Goal: Information Seeking & Learning: Learn about a topic

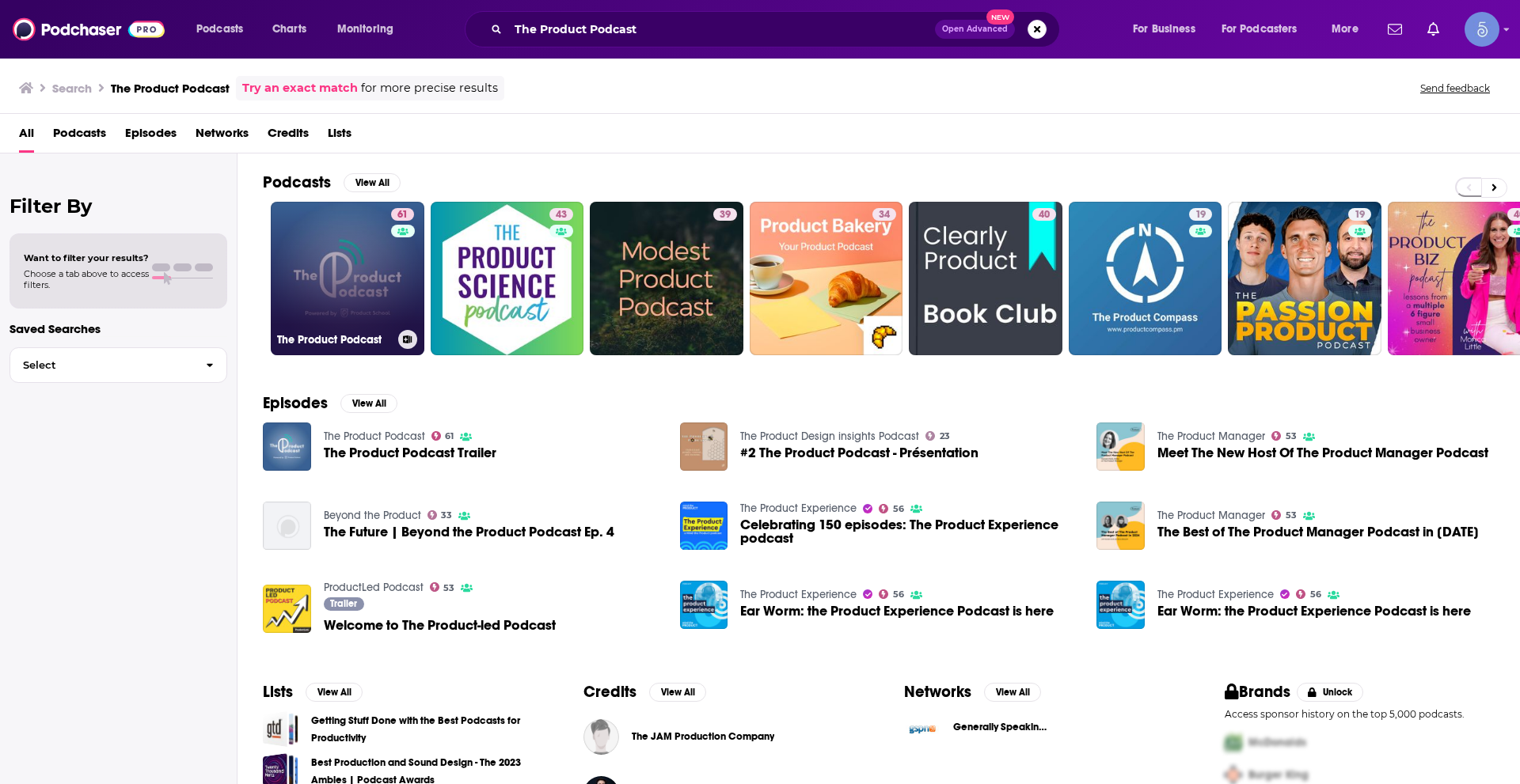
click at [374, 272] on link "61 The Product Podcast" at bounding box center [347, 279] width 154 height 154
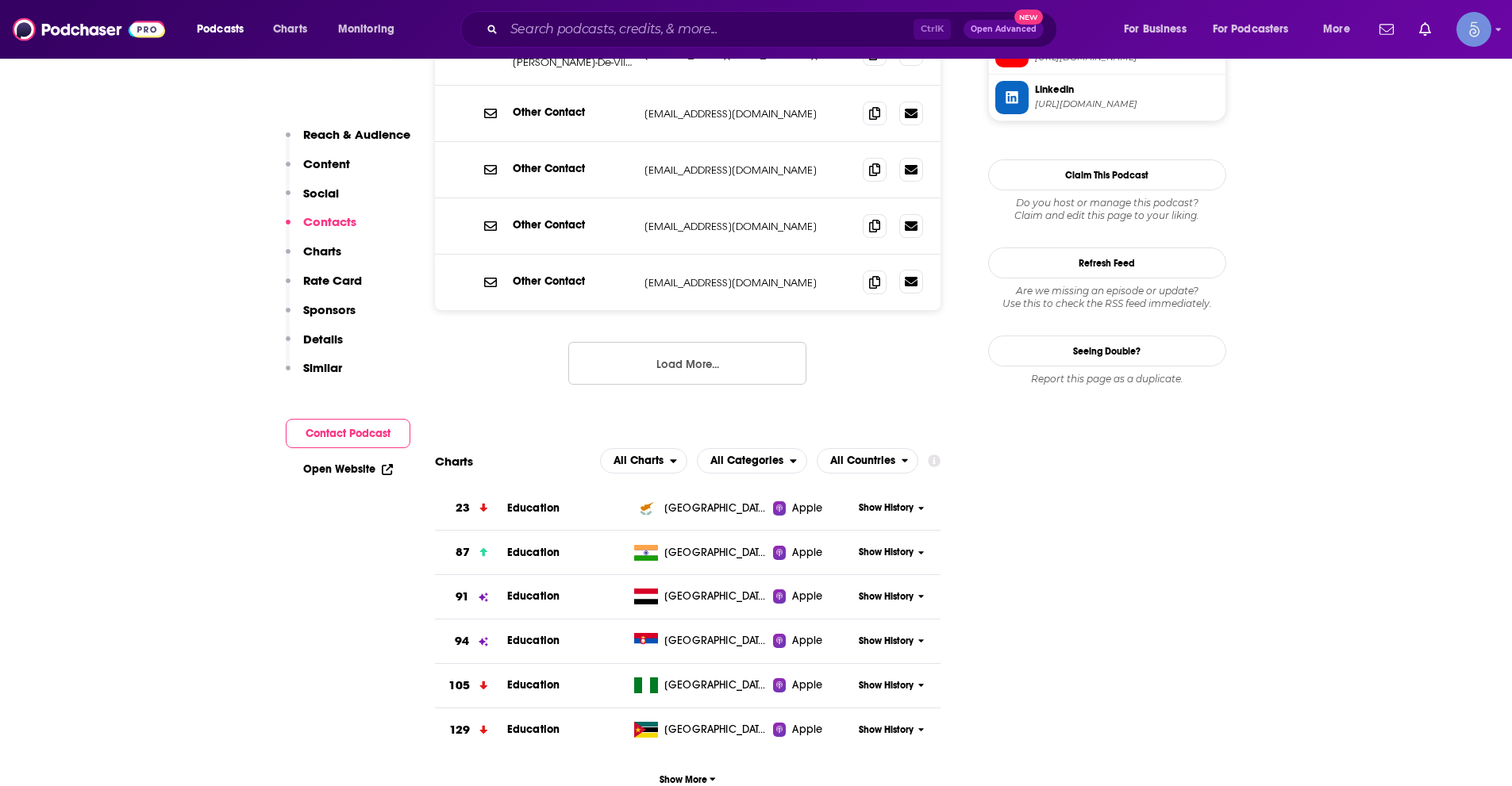
scroll to position [1508, 0]
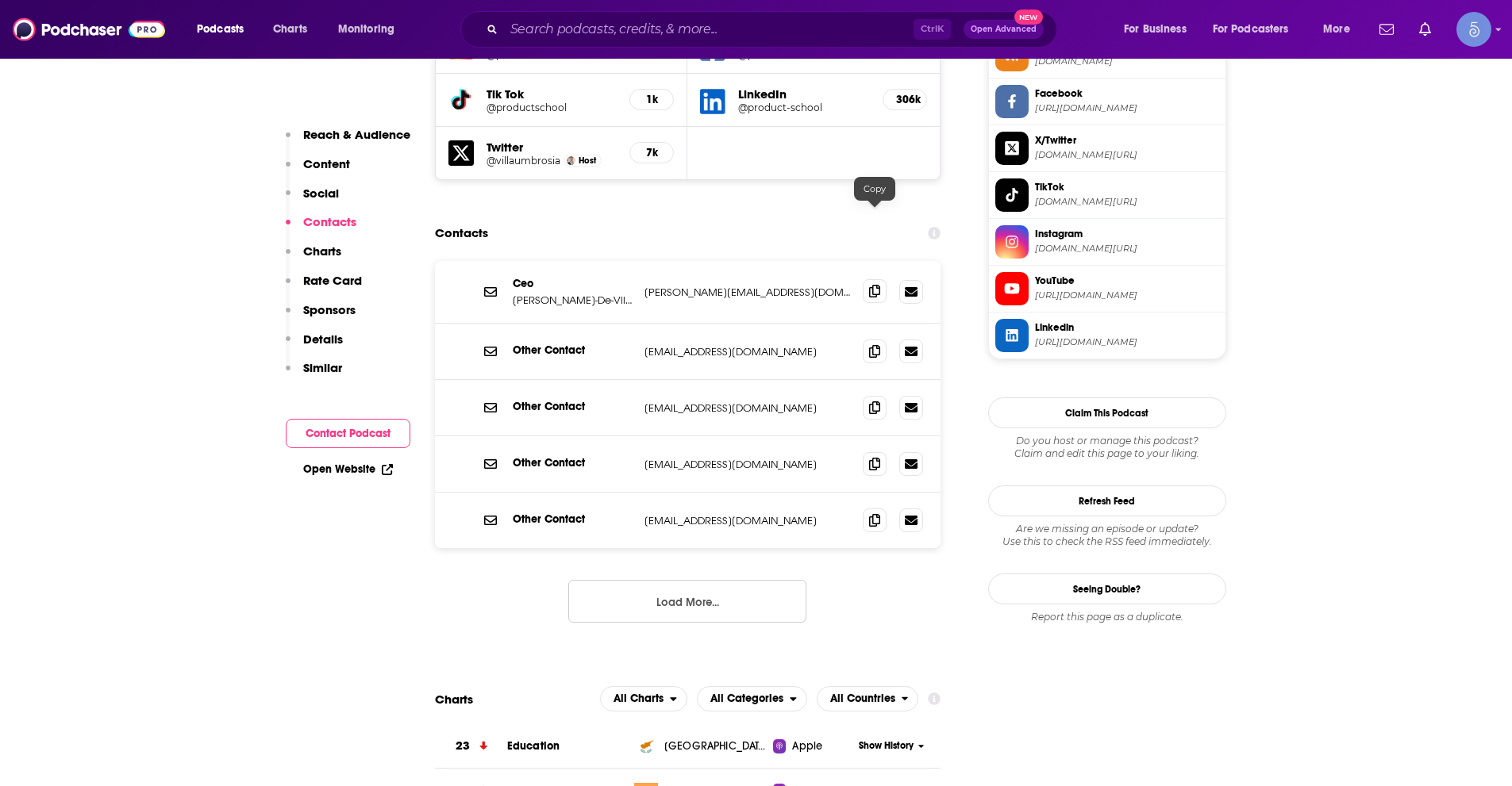
click at [871, 285] on icon at bounding box center [875, 291] width 11 height 12
click at [627, 28] on input "Search podcasts, credits, & more..." at bounding box center [709, 29] width 410 height 25
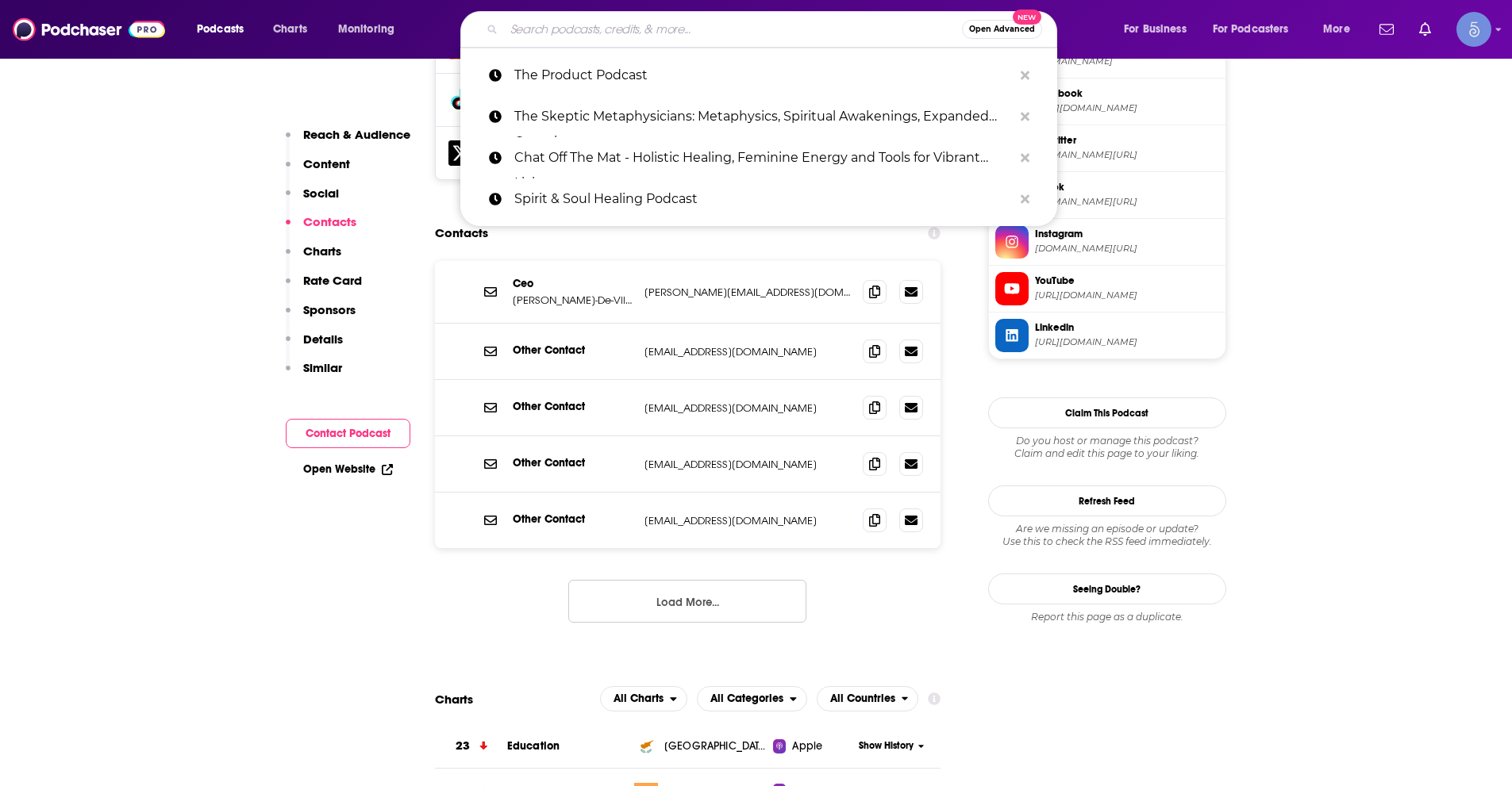
paste input "Make It Happen Mondays - B2B Sales Talk with [PERSON_NAME]"
type input "Make It Happen Mondays - B2B Sales Talk with [PERSON_NAME]"
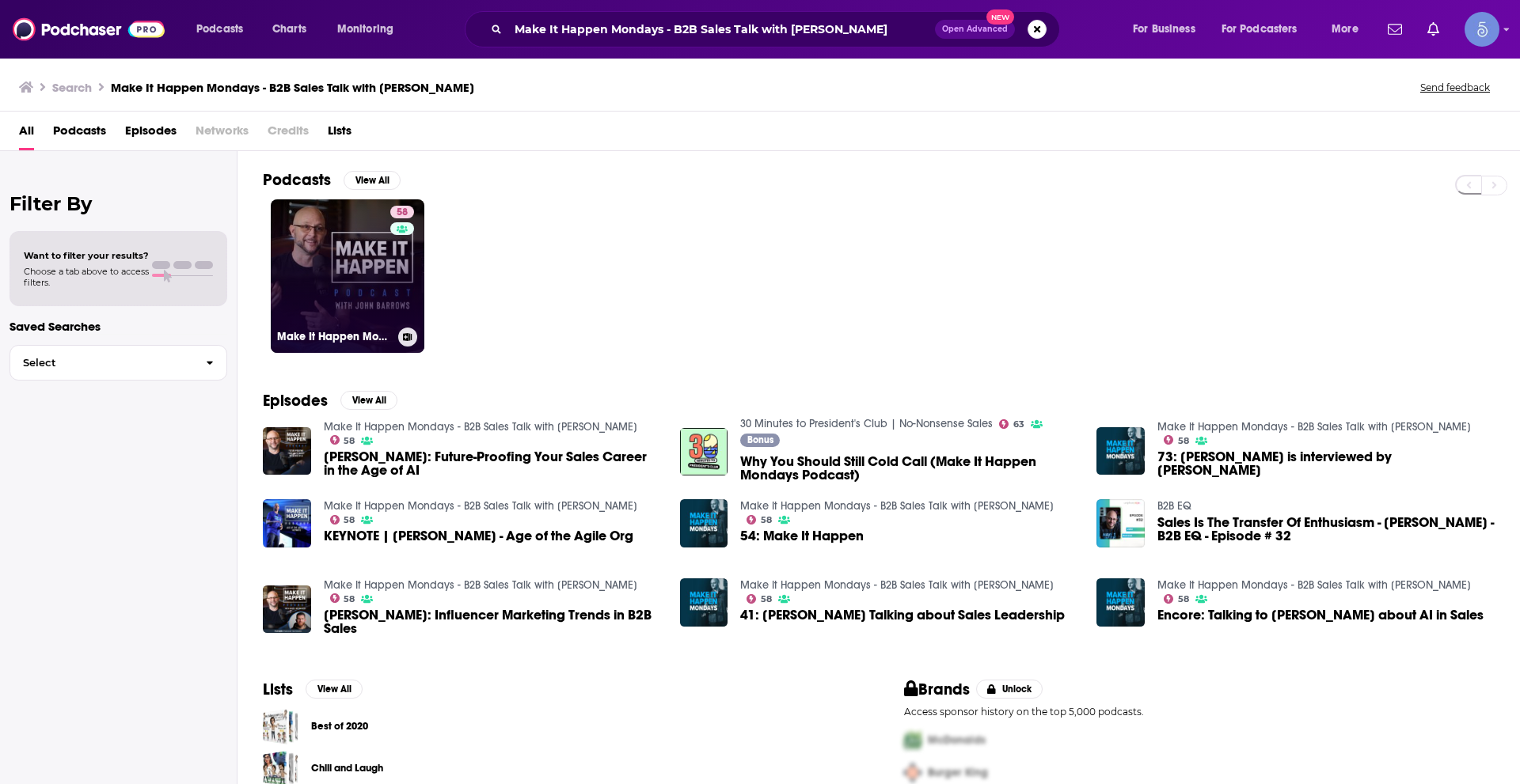
click at [299, 266] on link "58 Make It Happen Mondays - B2B Sales Talk with [PERSON_NAME]" at bounding box center [347, 276] width 154 height 154
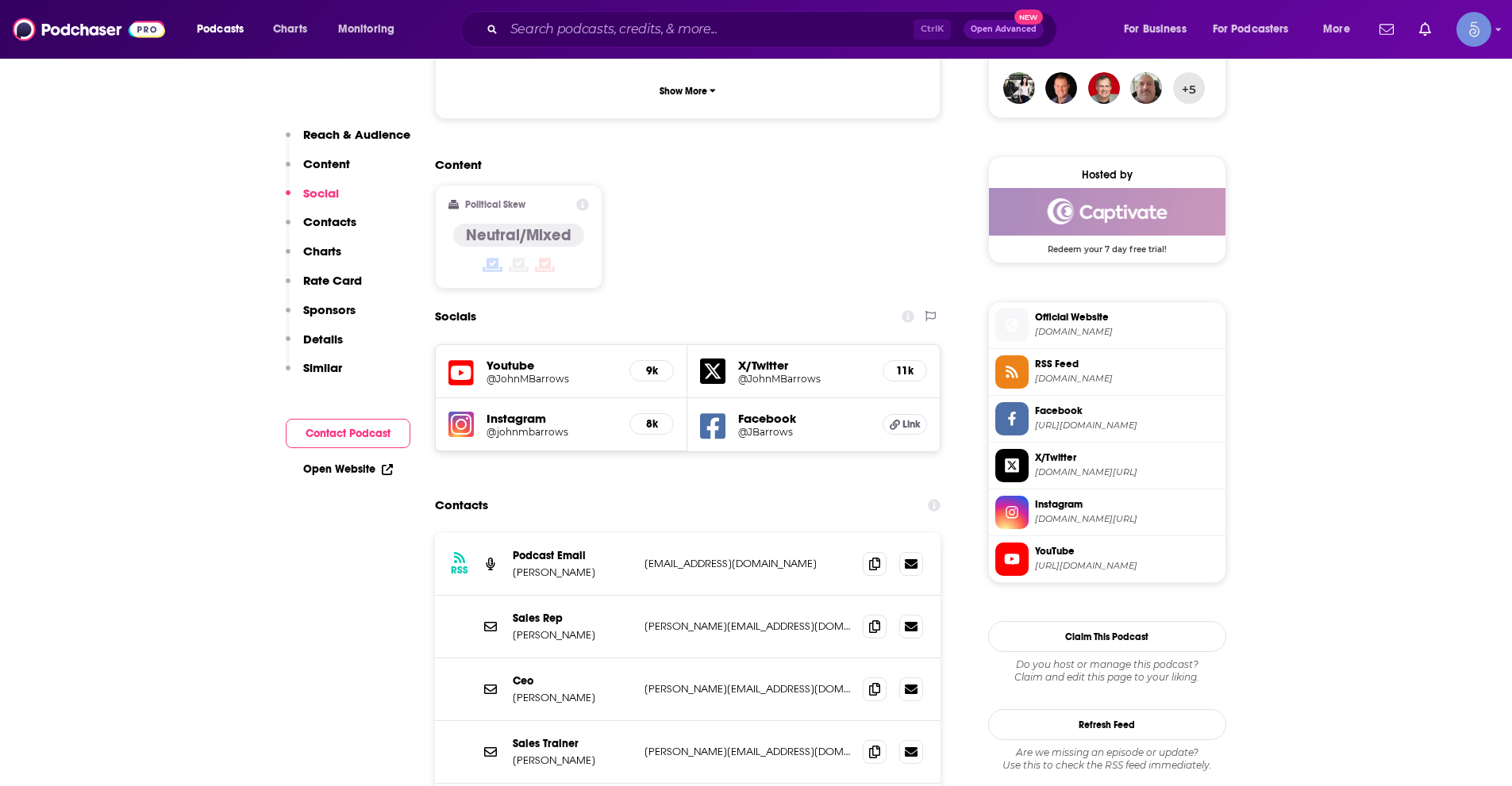
scroll to position [1270, 0]
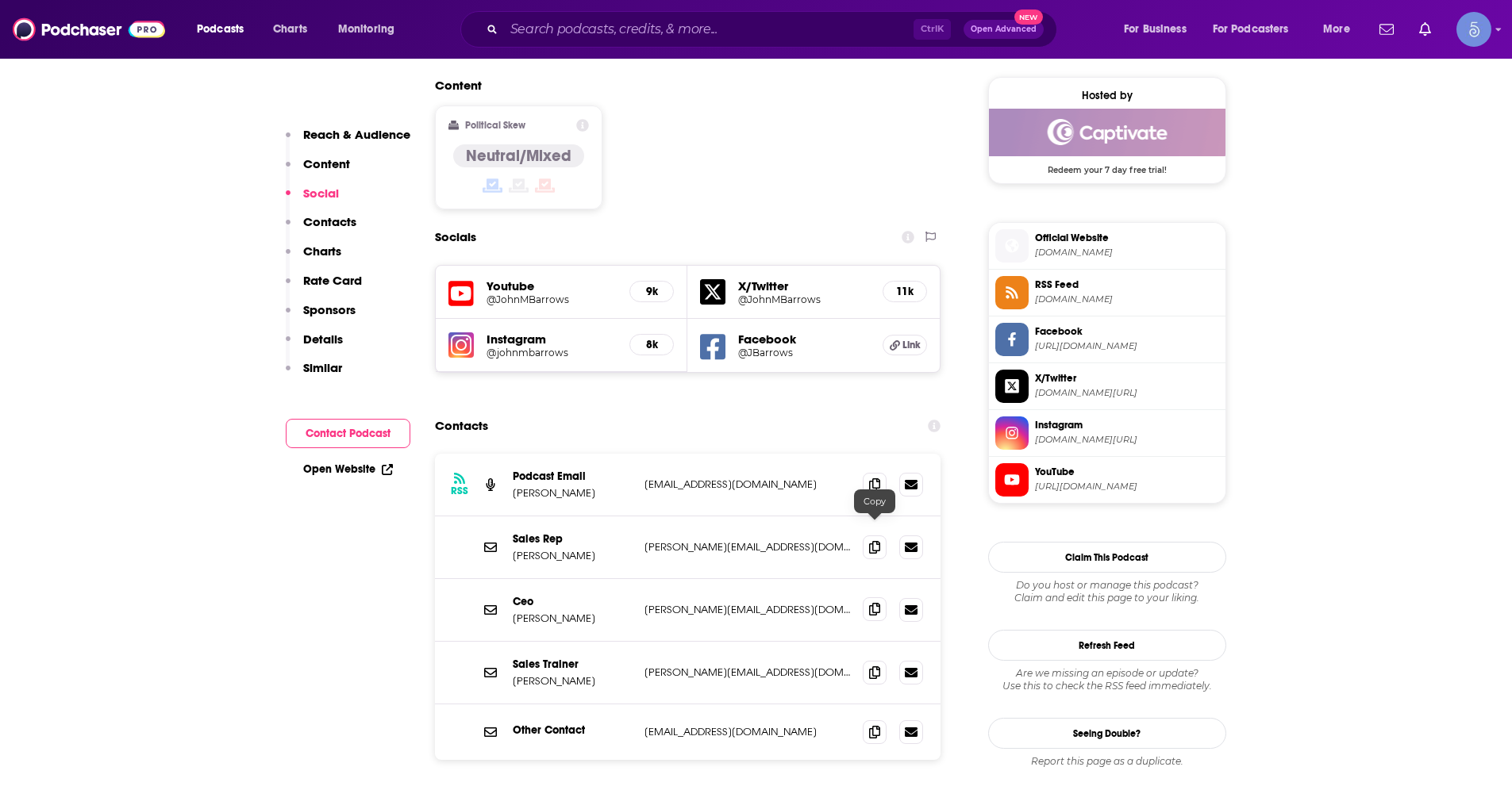
click at [872, 603] on icon at bounding box center [875, 609] width 11 height 12
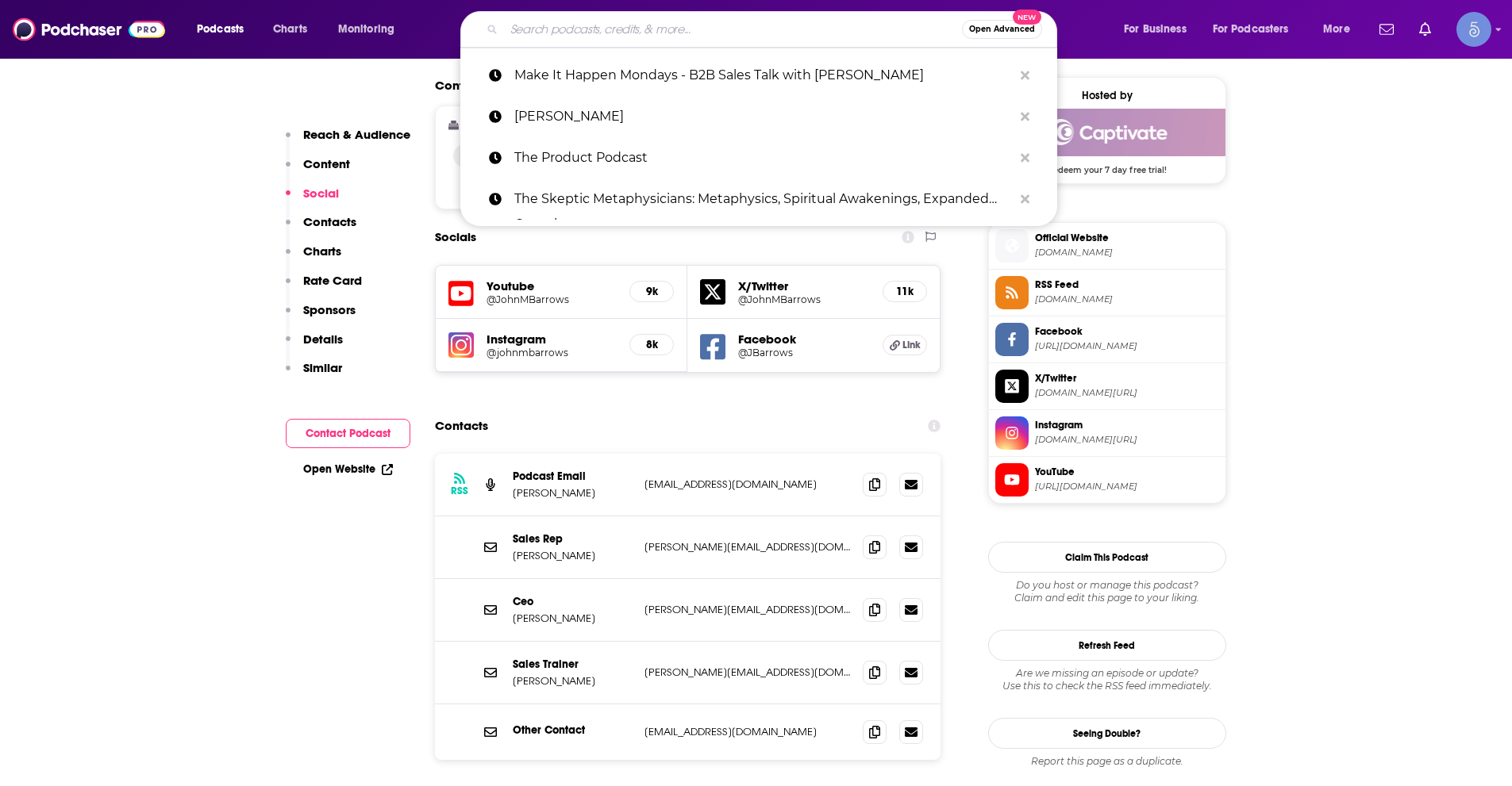
click at [657, 29] on input "Search podcasts, credits, & more..." at bounding box center [733, 29] width 458 height 25
paste input "The Digital Marketing Podcast"
type input "The Digital Marketing Podcast"
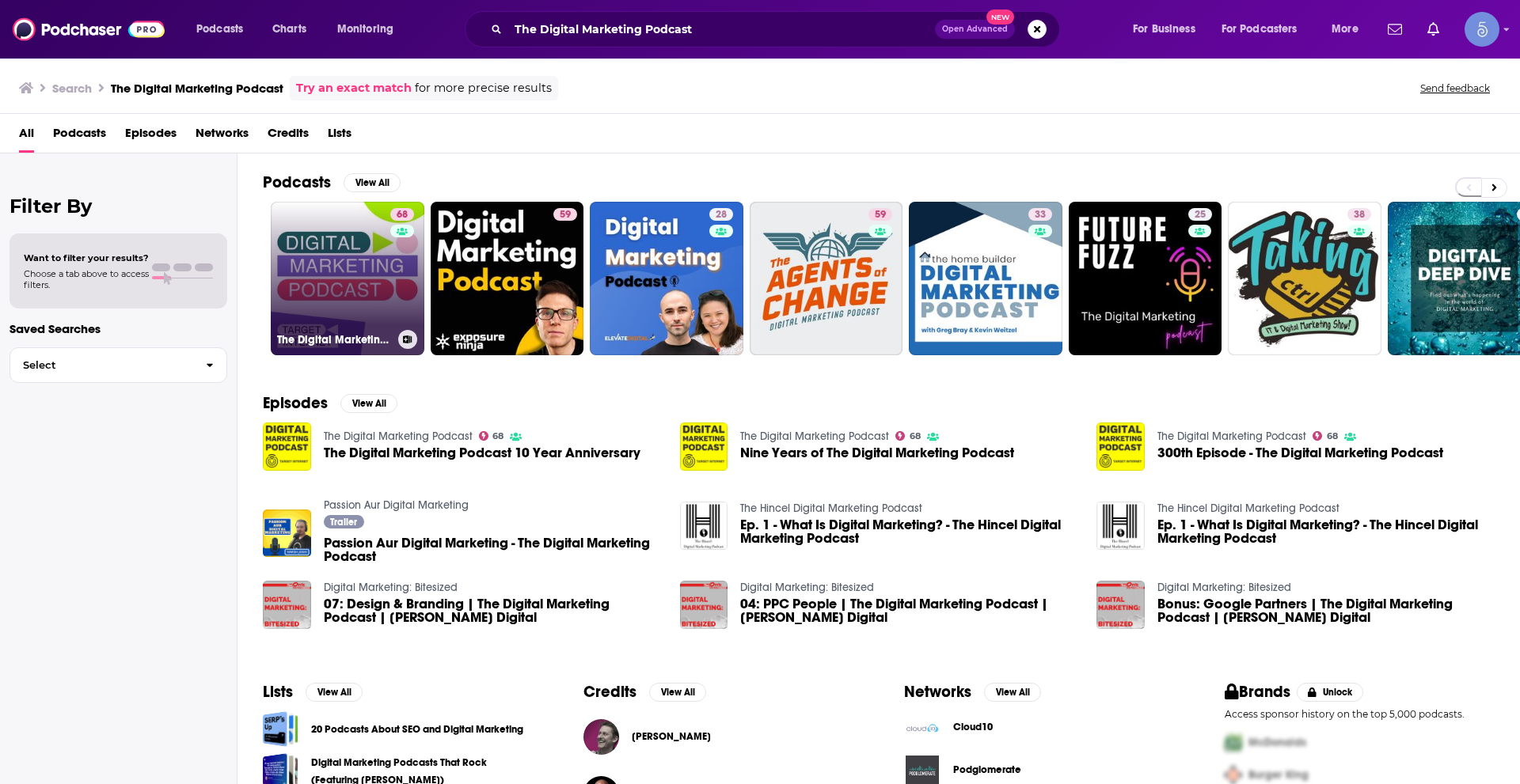
click at [328, 319] on link "68 The Digital Marketing Podcast" at bounding box center [347, 279] width 154 height 154
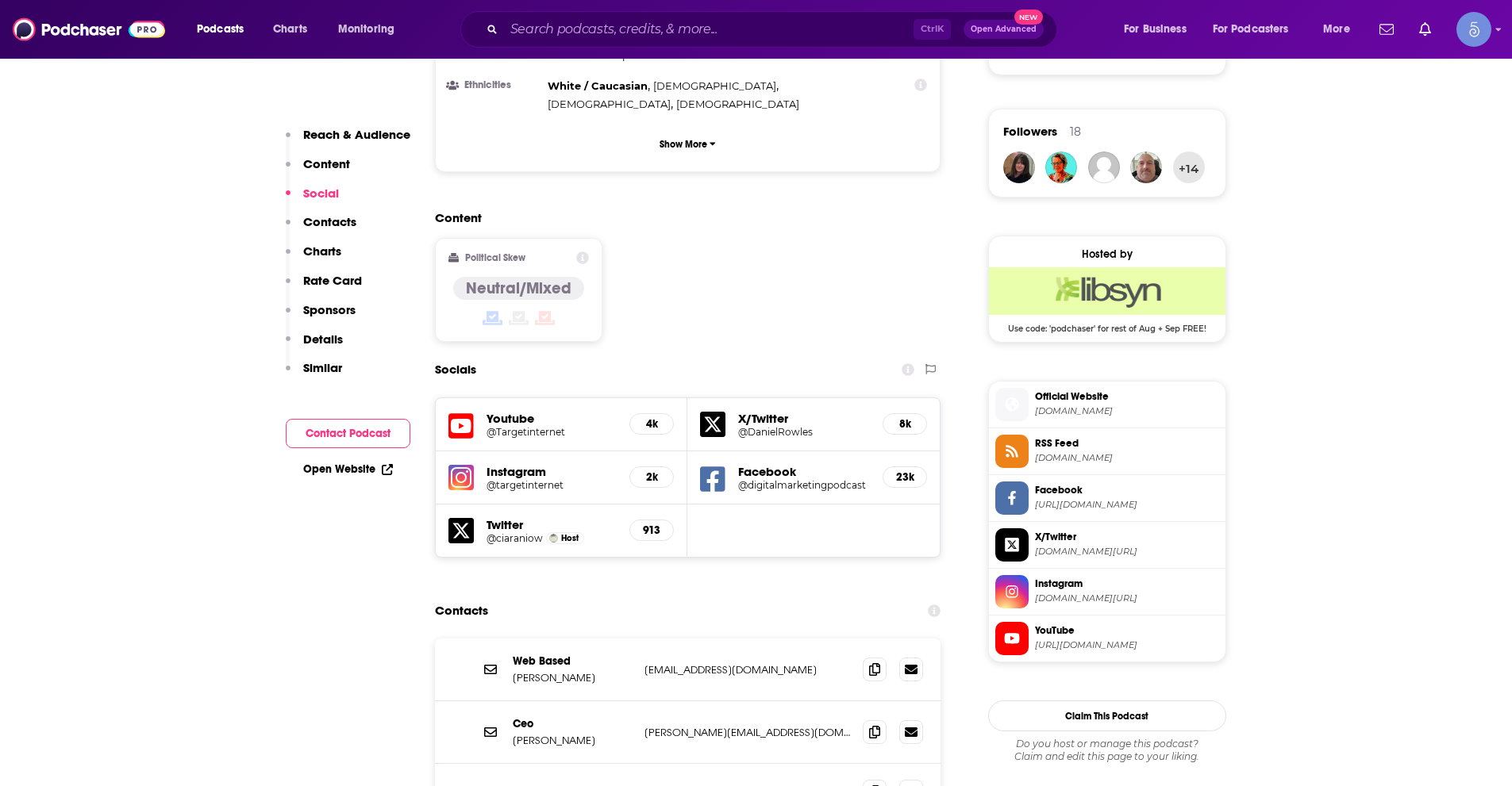
scroll to position [1190, 0]
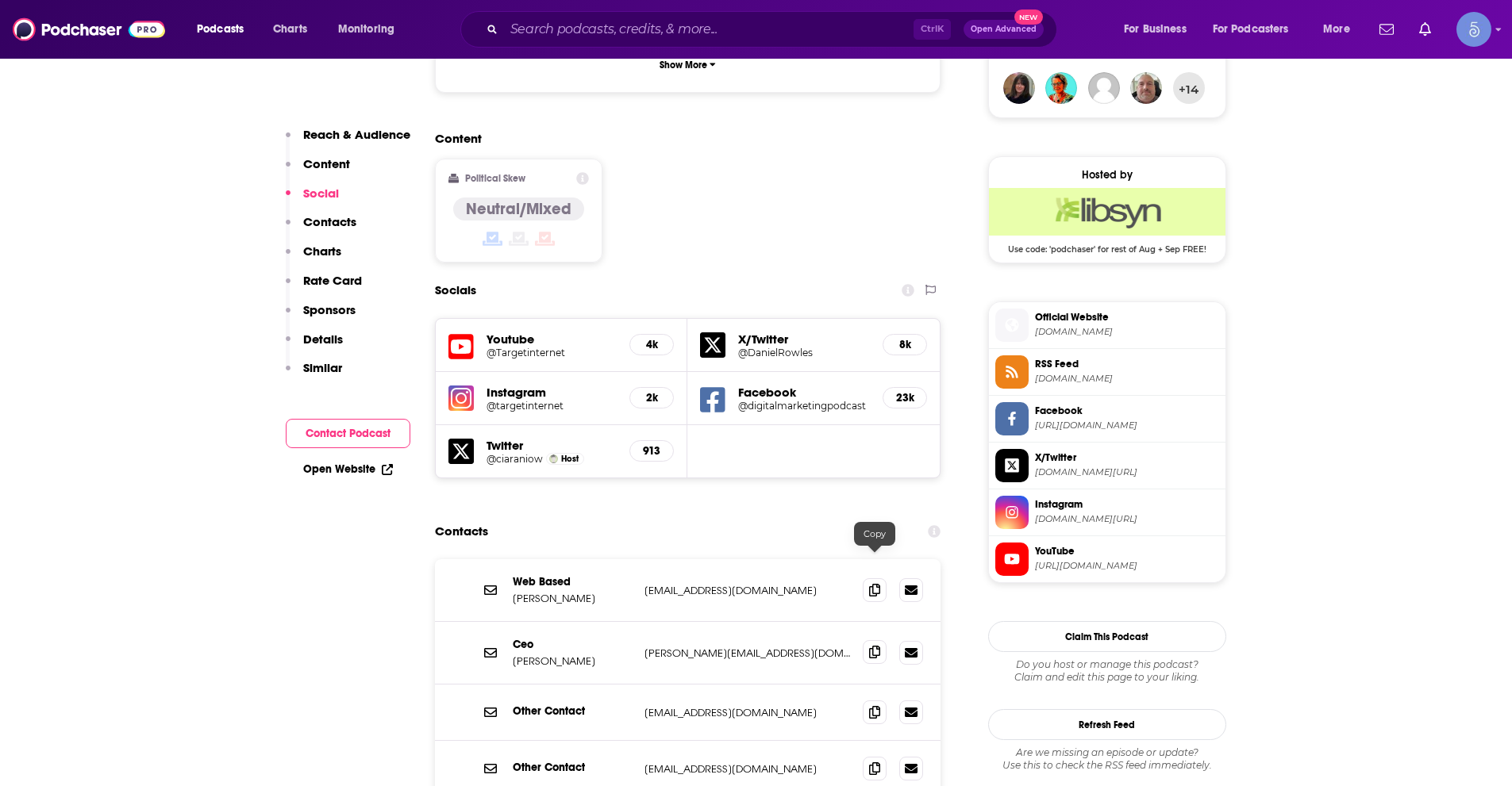
click at [870, 646] on icon at bounding box center [875, 652] width 11 height 12
click at [689, 28] on input "Search podcasts, credits, & more..." at bounding box center [709, 29] width 410 height 25
paste input "Risky Business with [PERSON_NAME] and [PERSON_NAME]"
type input "Risky Business with [PERSON_NAME] and [PERSON_NAME]"
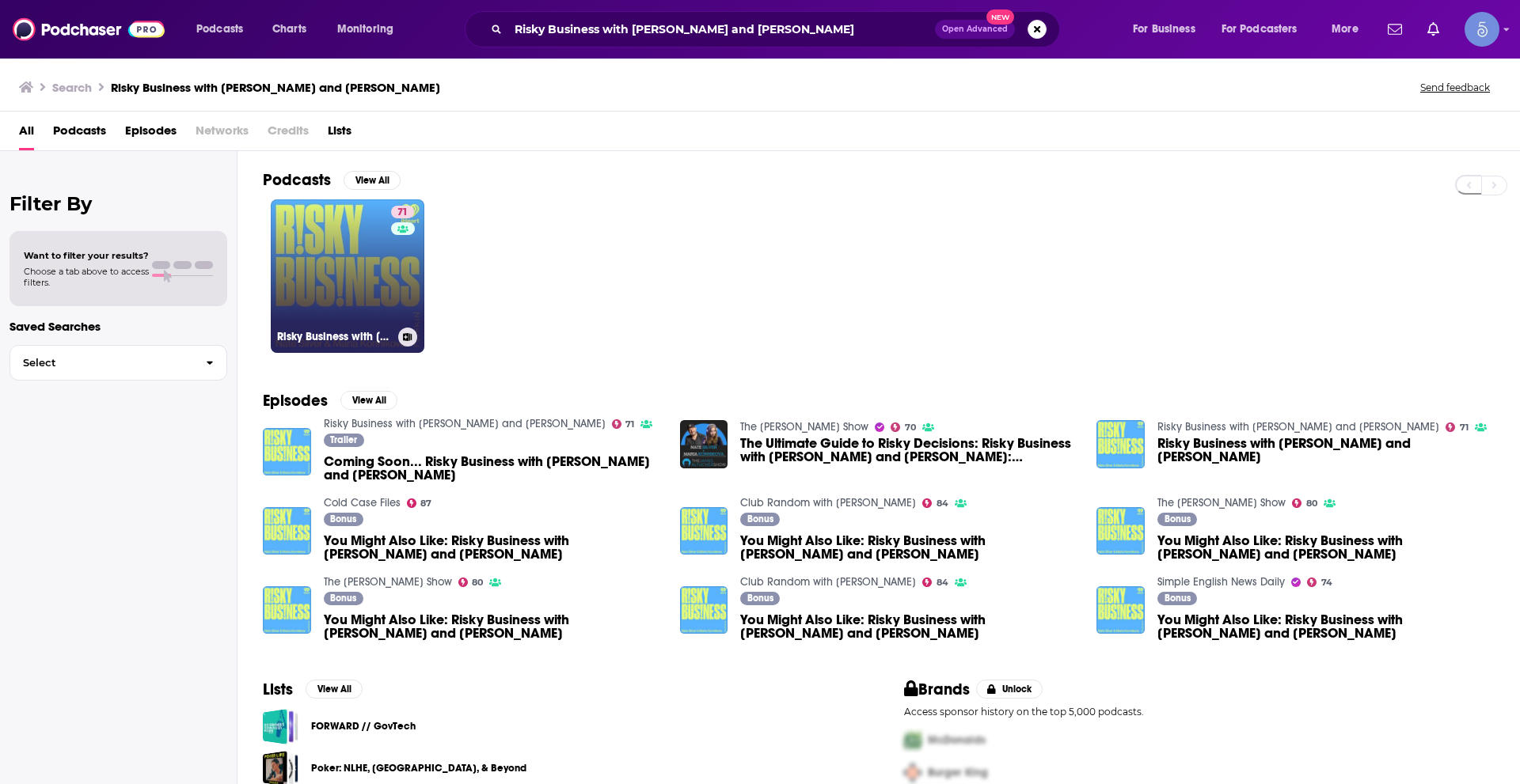
click at [336, 305] on link "71 Risky Business with [PERSON_NAME] and [PERSON_NAME]" at bounding box center [347, 276] width 154 height 154
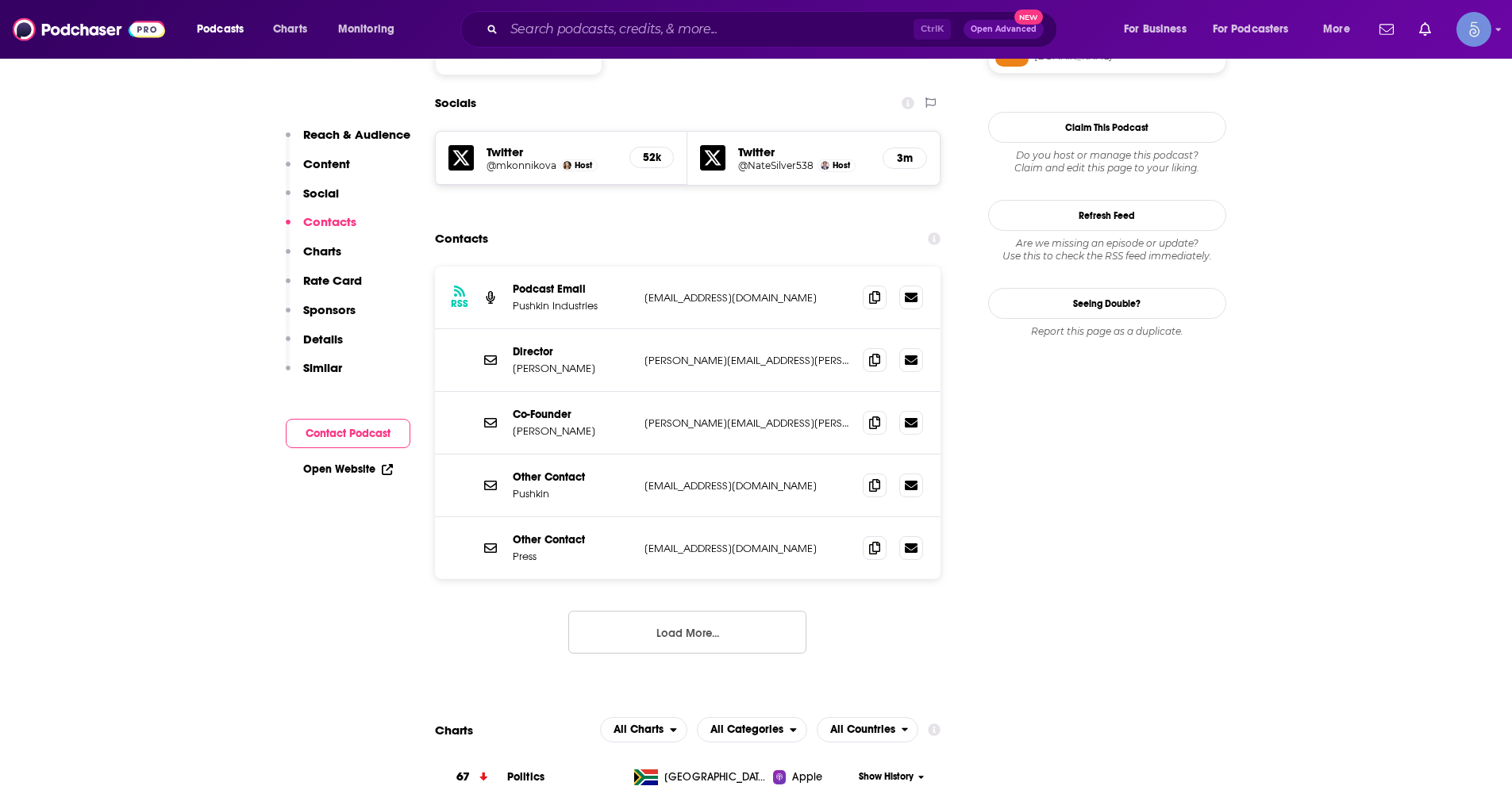
scroll to position [1349, 0]
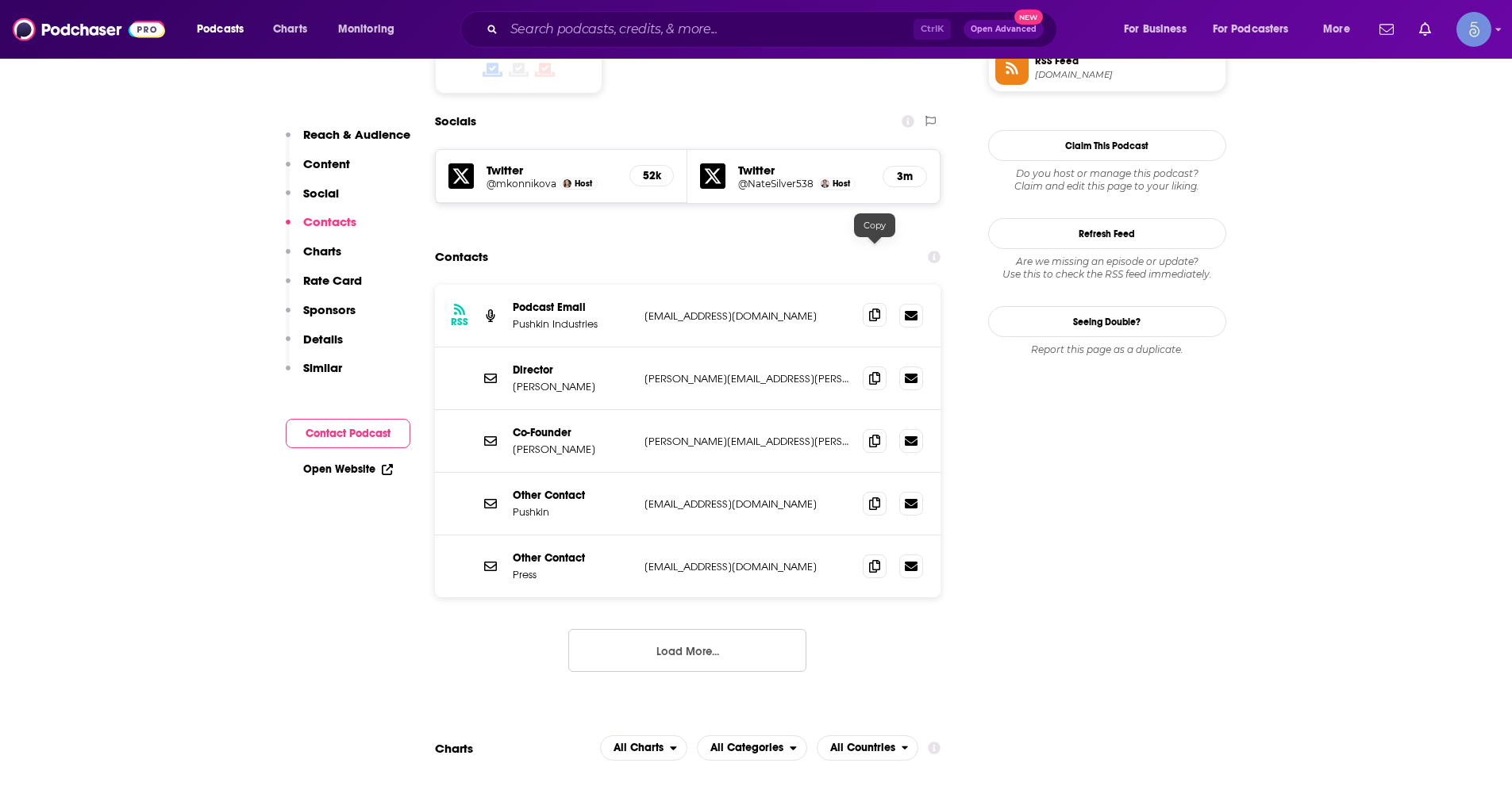
click at [870, 309] on icon at bounding box center [875, 315] width 11 height 12
